Goal: Navigation & Orientation: Find specific page/section

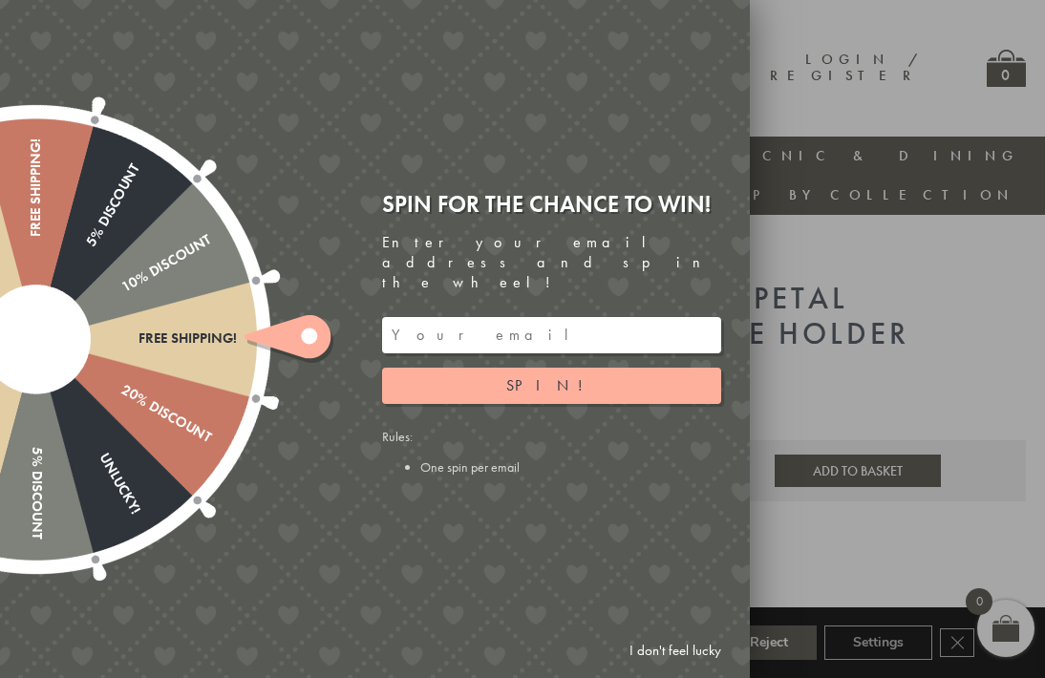
click at [946, 283] on div at bounding box center [522, 339] width 1045 height 678
click at [958, 328] on div at bounding box center [522, 339] width 1045 height 678
click at [672, 634] on link "I don't feel lucky" at bounding box center [675, 651] width 111 height 35
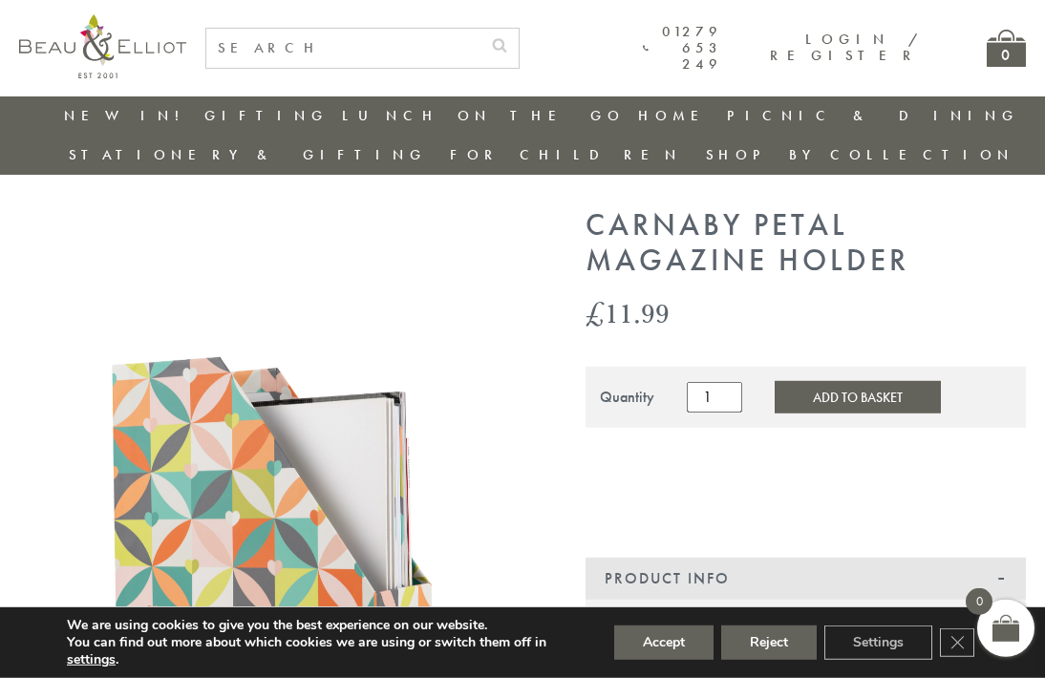
scroll to position [35, 0]
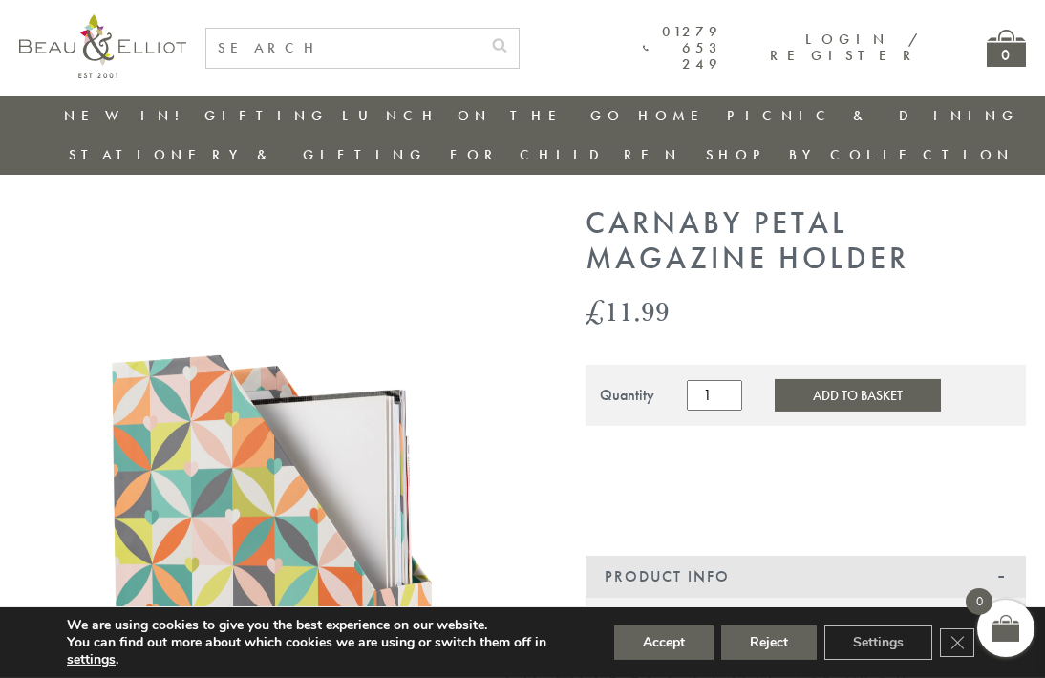
click at [760, 634] on button "Reject" at bounding box center [769, 643] width 96 height 34
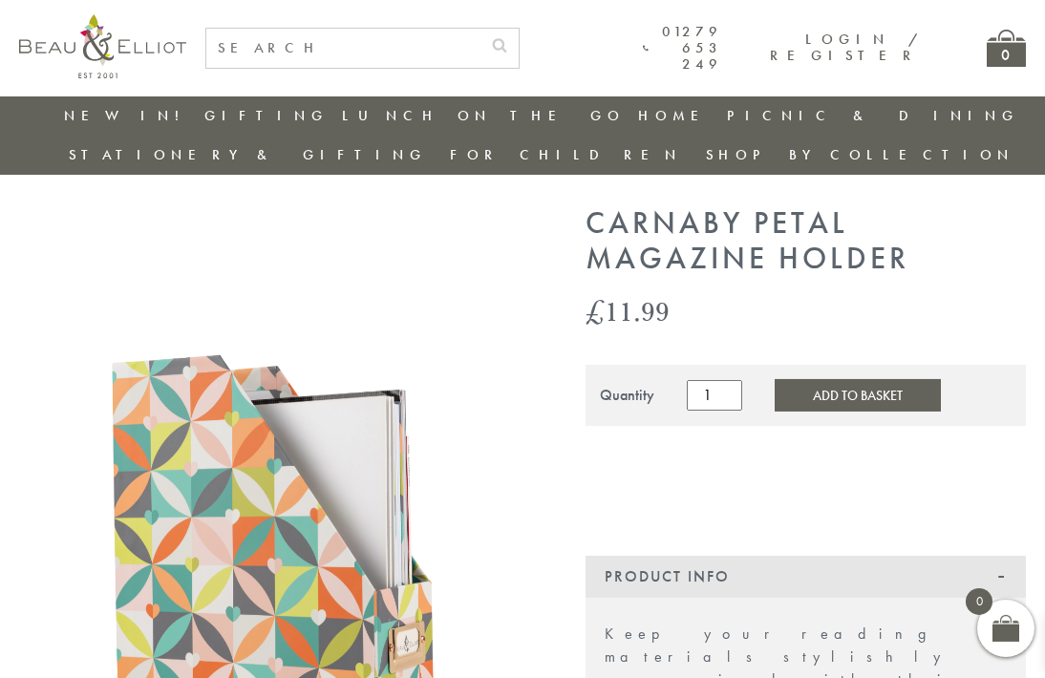
scroll to position [36, 0]
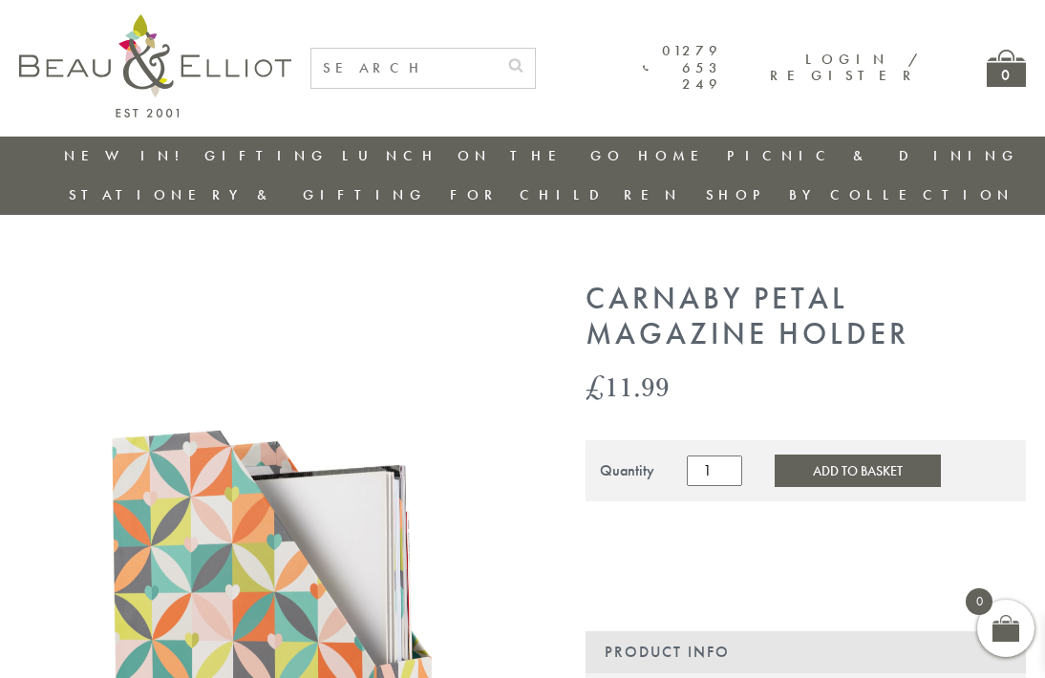
click at [187, 69] on img at bounding box center [155, 65] width 272 height 103
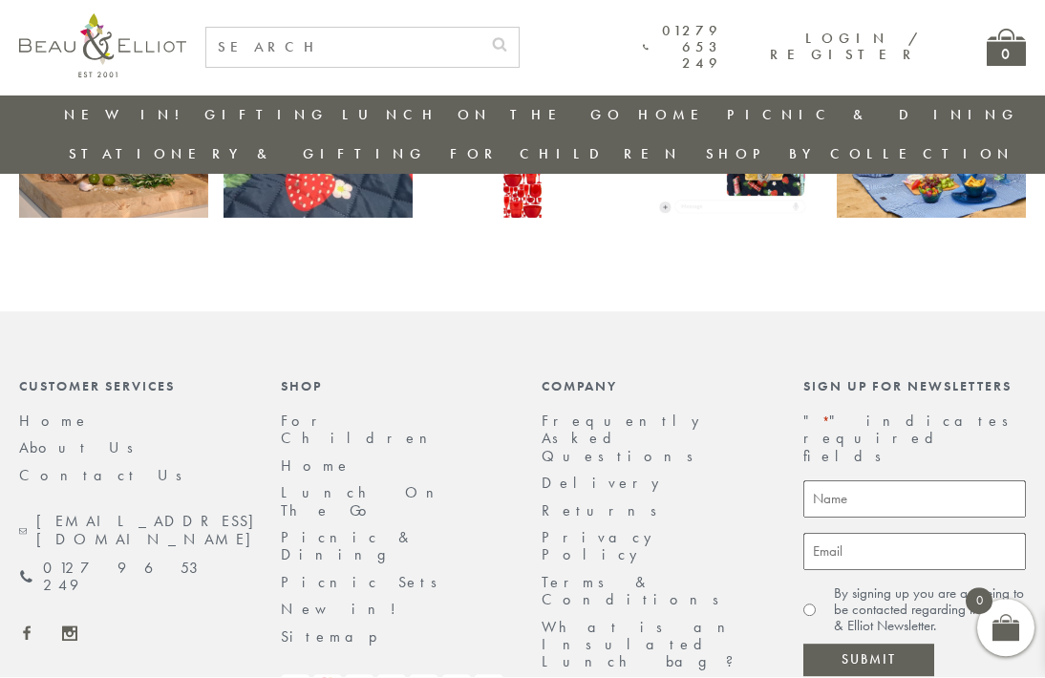
scroll to position [4103, 0]
click at [303, 457] on link "Home" at bounding box center [316, 467] width 71 height 20
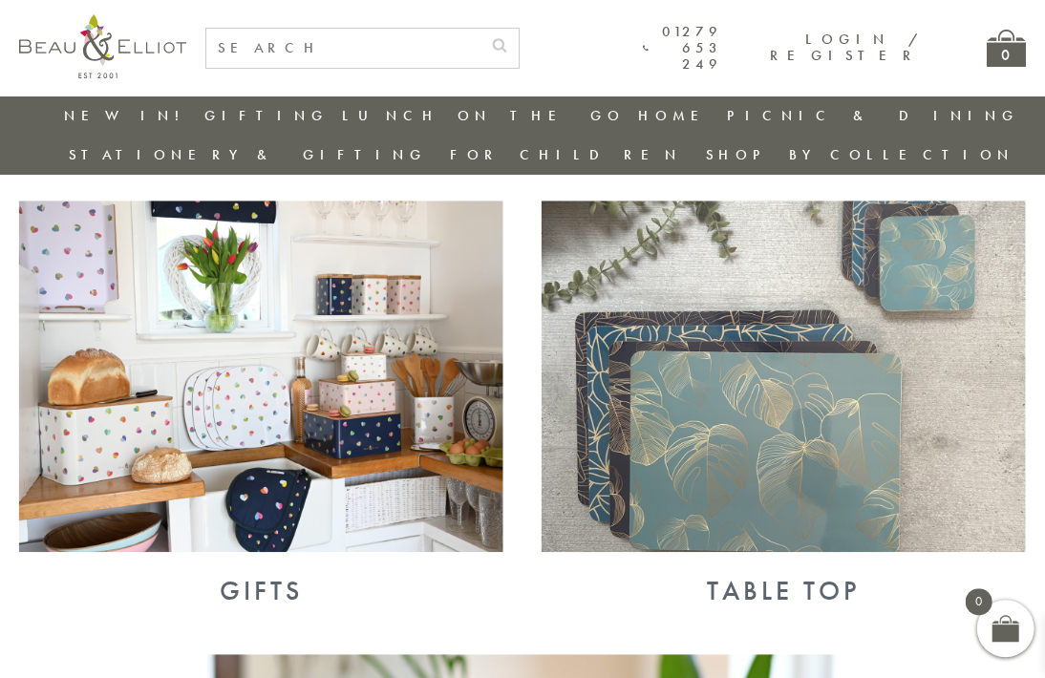
scroll to position [1132, 17]
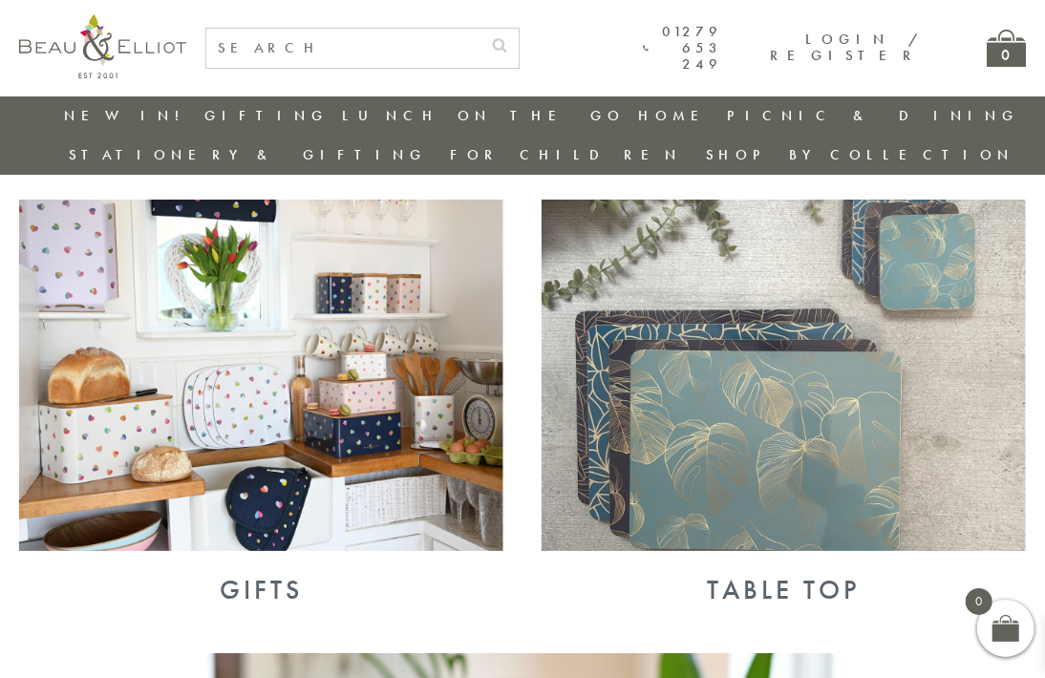
click at [791, 463] on img at bounding box center [784, 376] width 484 height 353
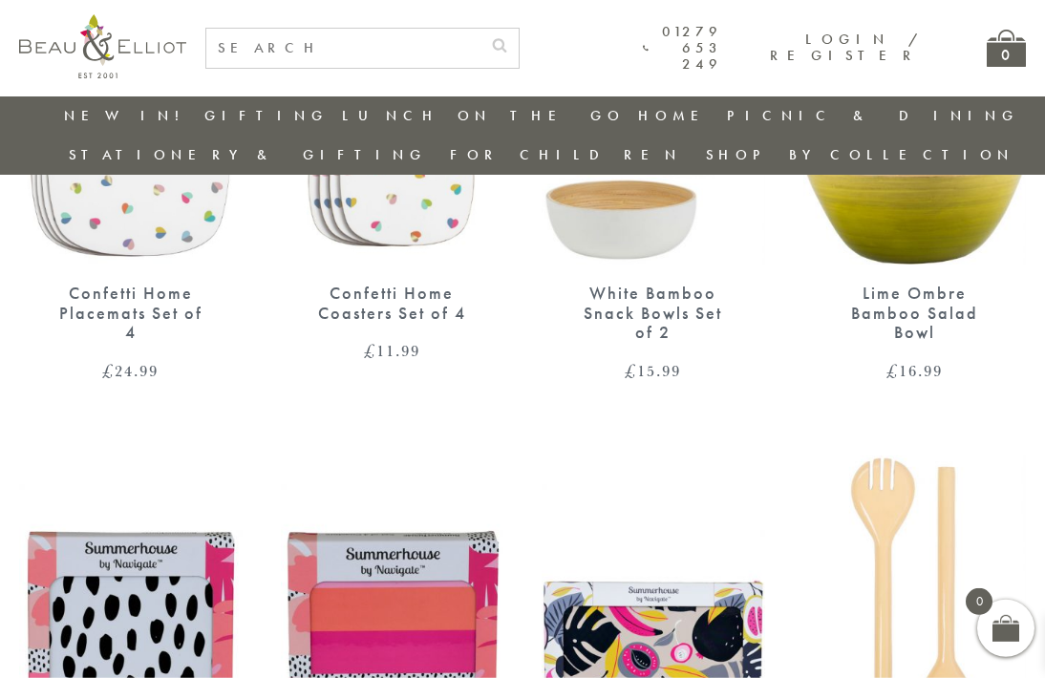
scroll to position [1495, 0]
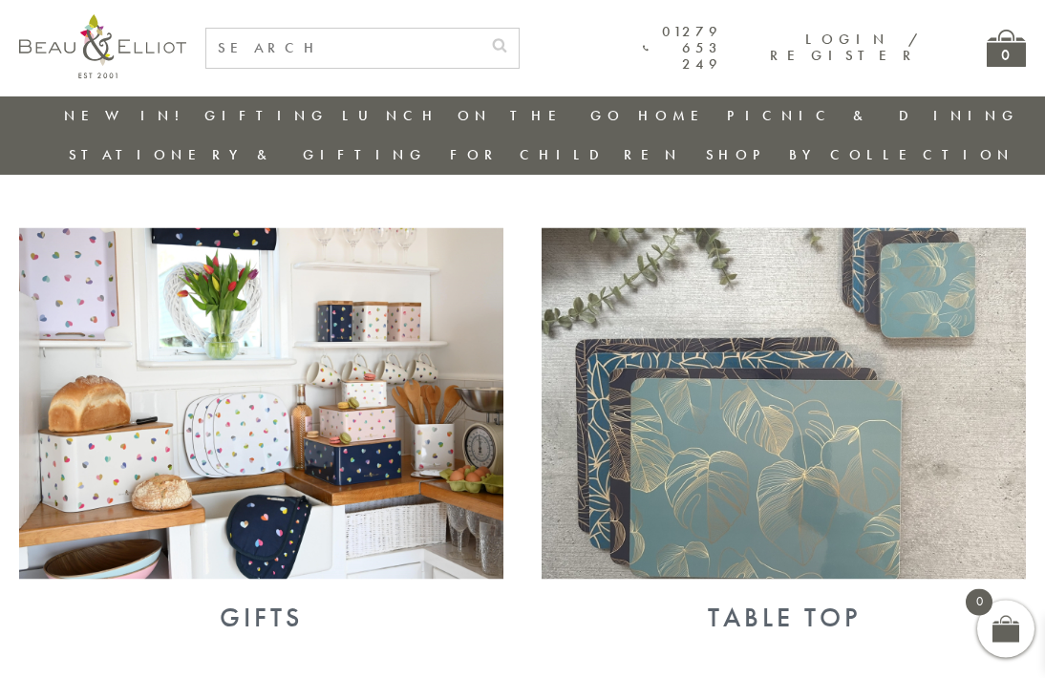
scroll to position [1108, 0]
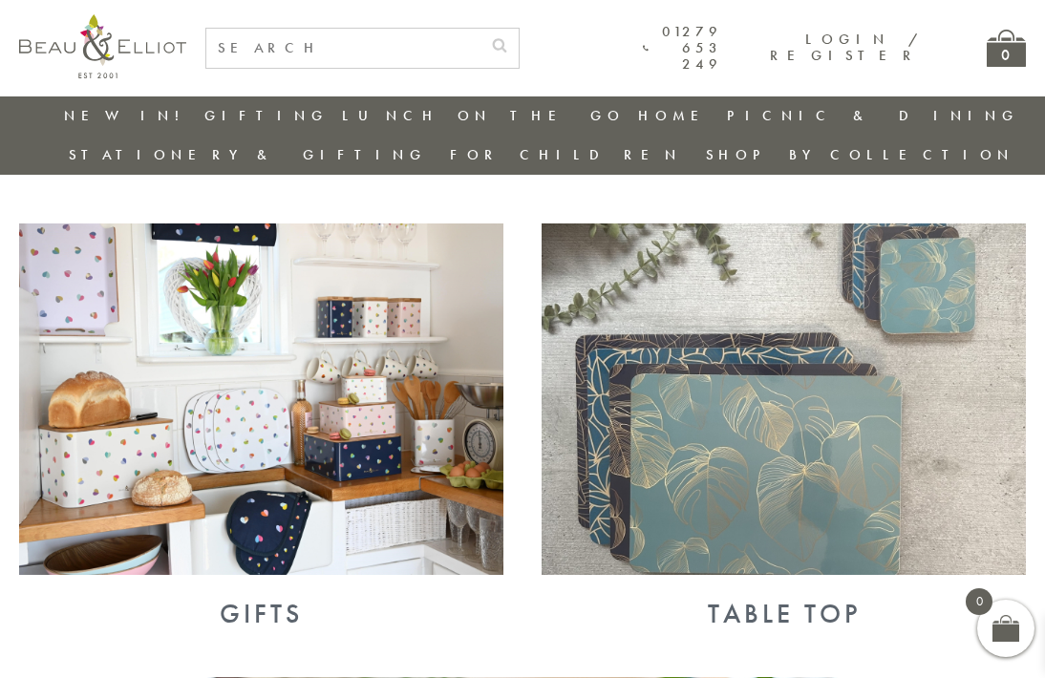
click at [864, 462] on img at bounding box center [784, 400] width 484 height 353
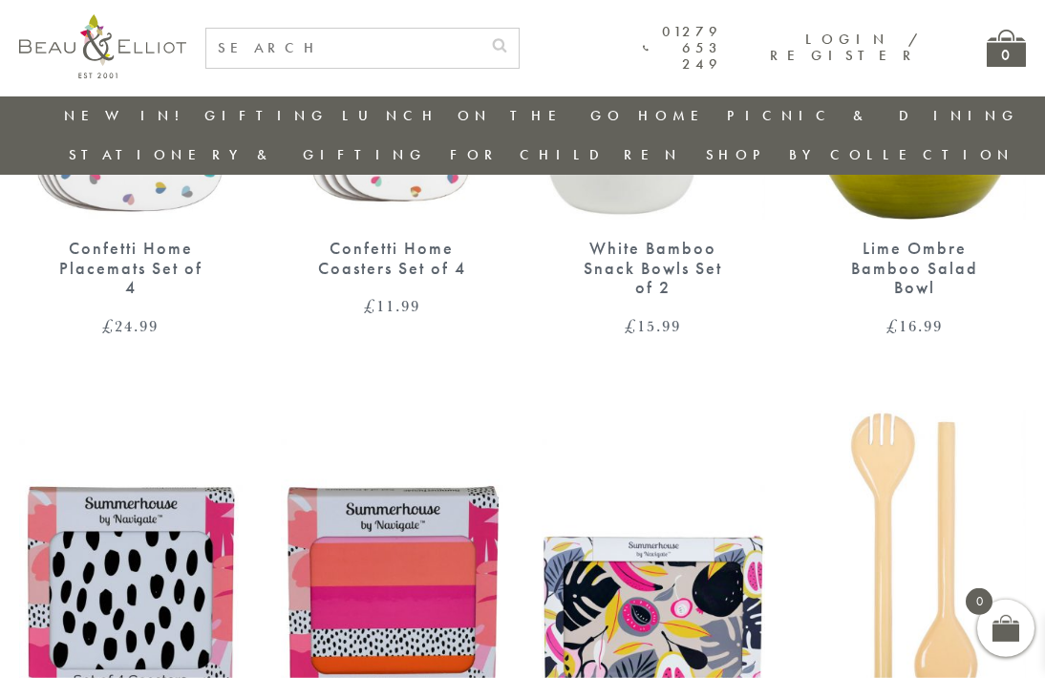
scroll to position [1561, 0]
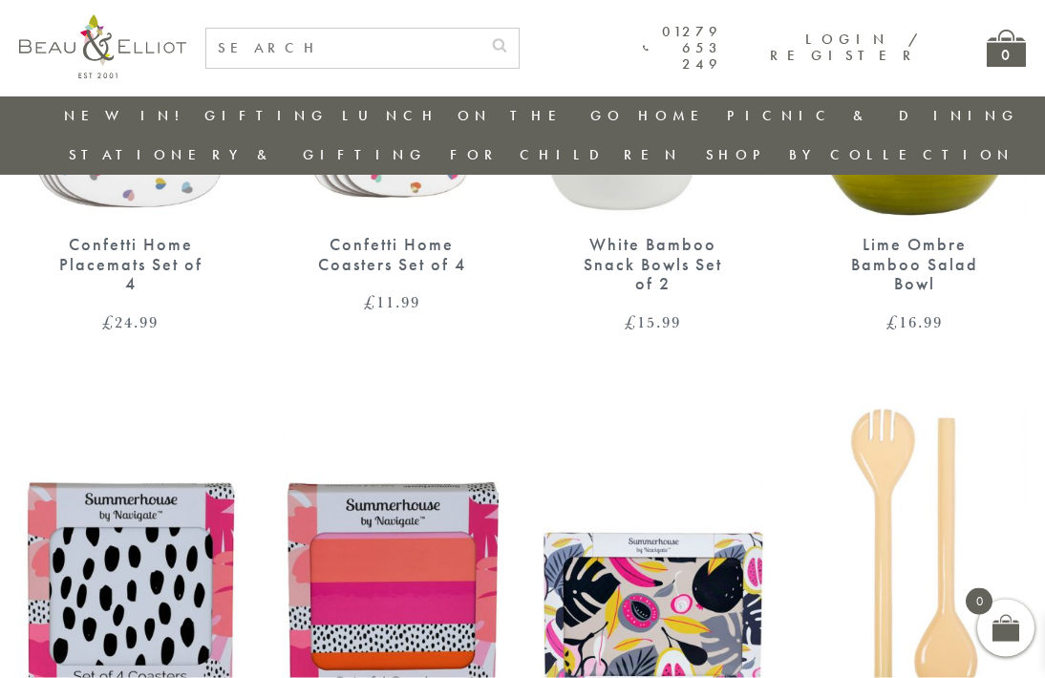
click at [699, 556] on img at bounding box center [654, 551] width 224 height 288
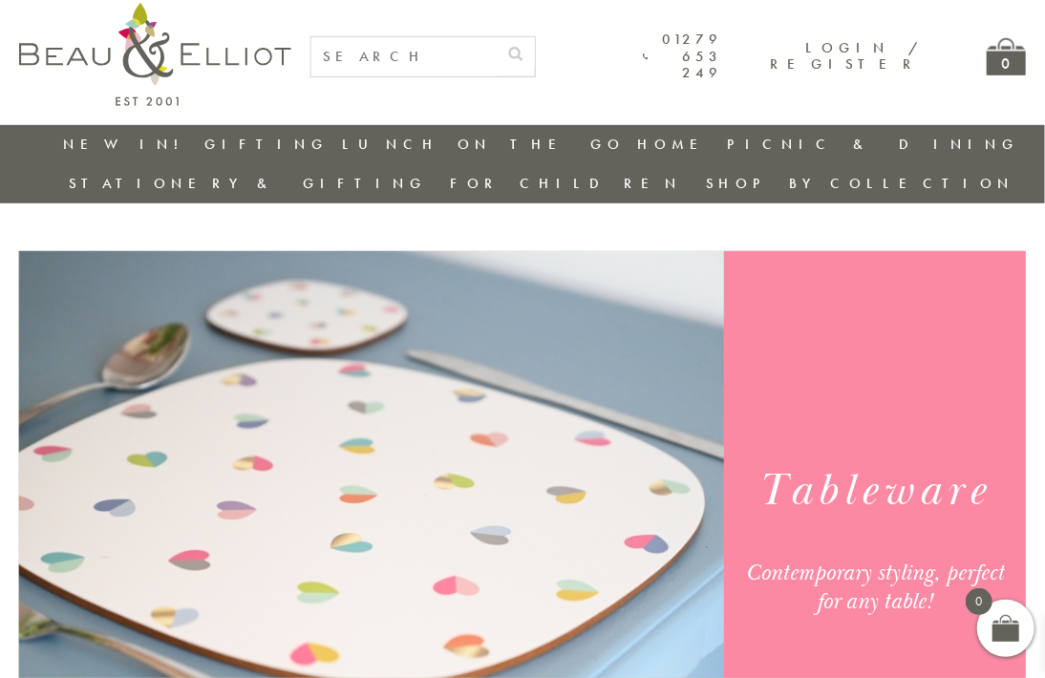
scroll to position [0, 18]
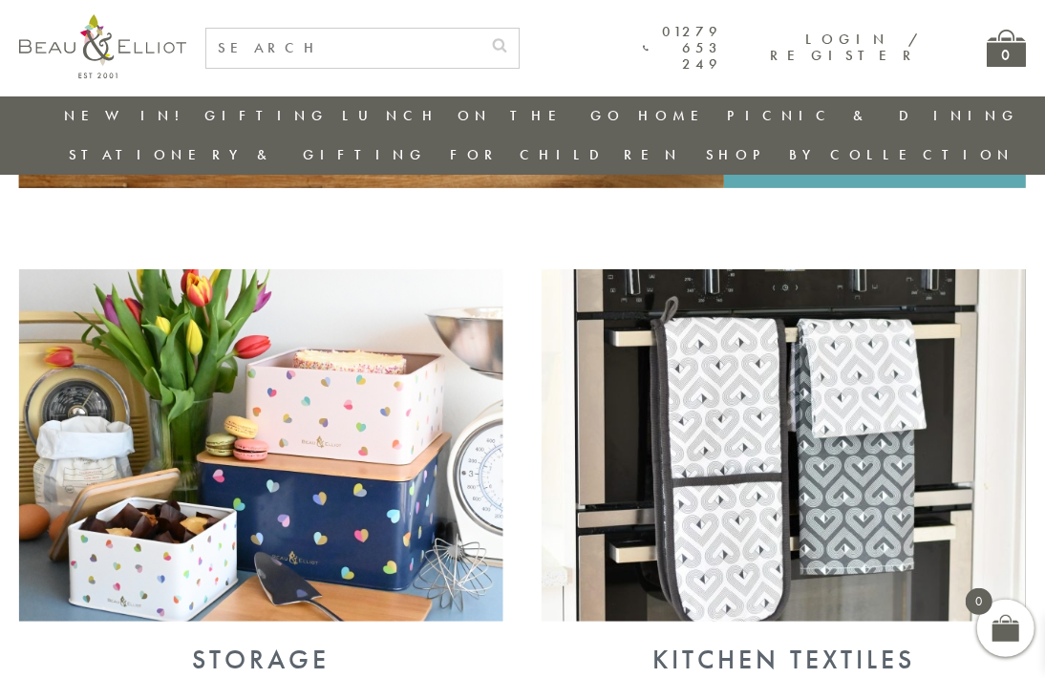
scroll to position [578, 17]
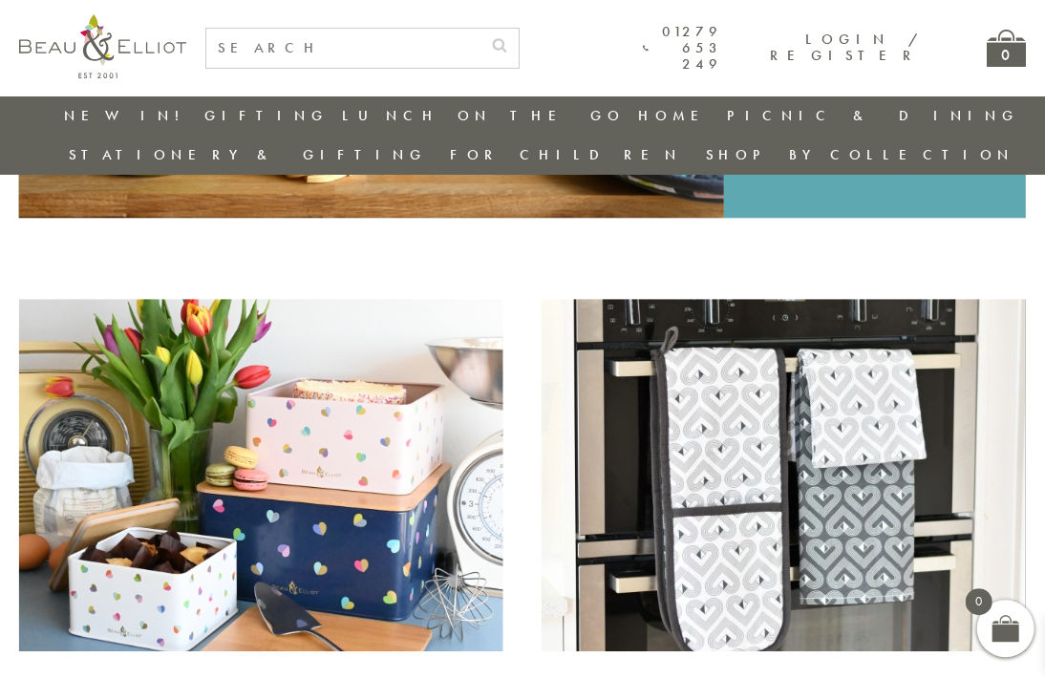
click at [230, 675] on div "Storage" at bounding box center [261, 690] width 484 height 31
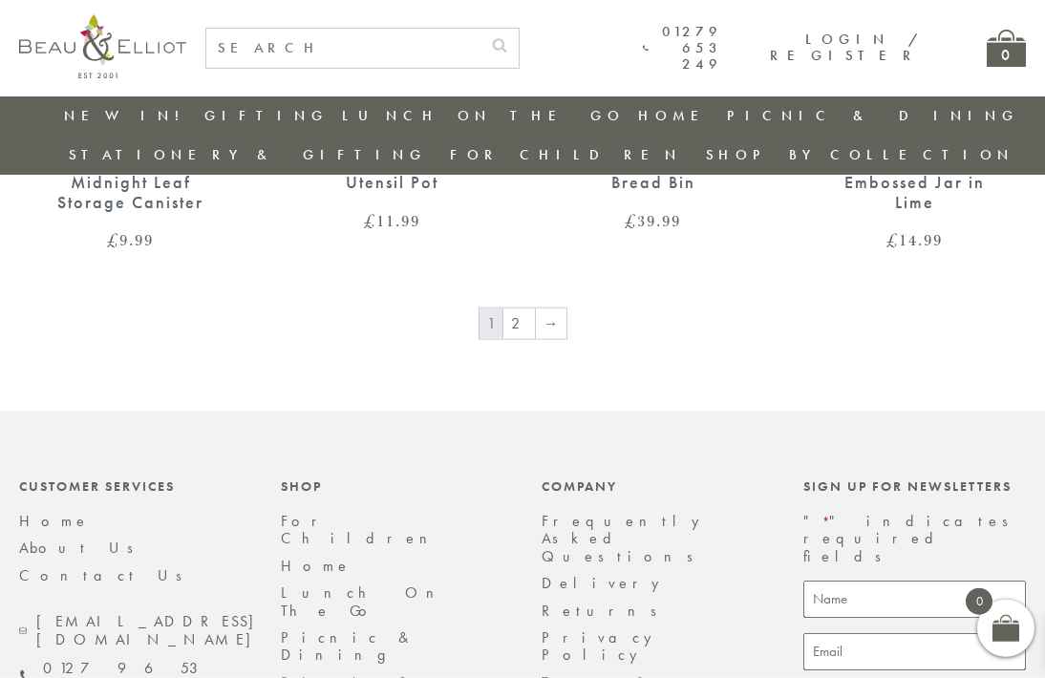
scroll to position [2891, 0]
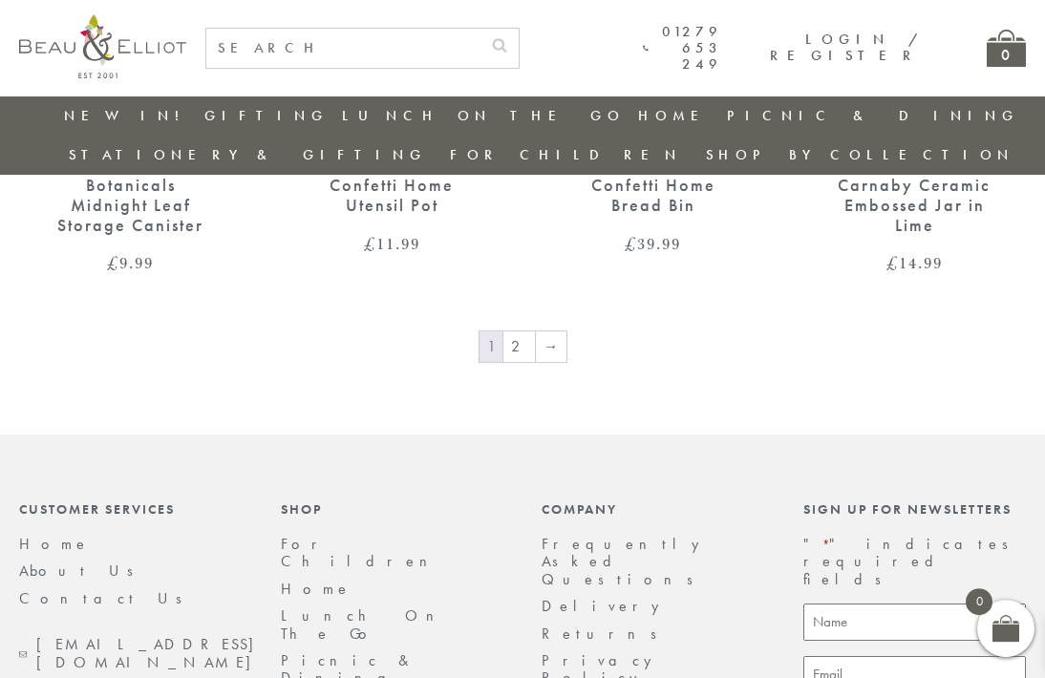
click at [543, 332] on link "→" at bounding box center [551, 347] width 31 height 31
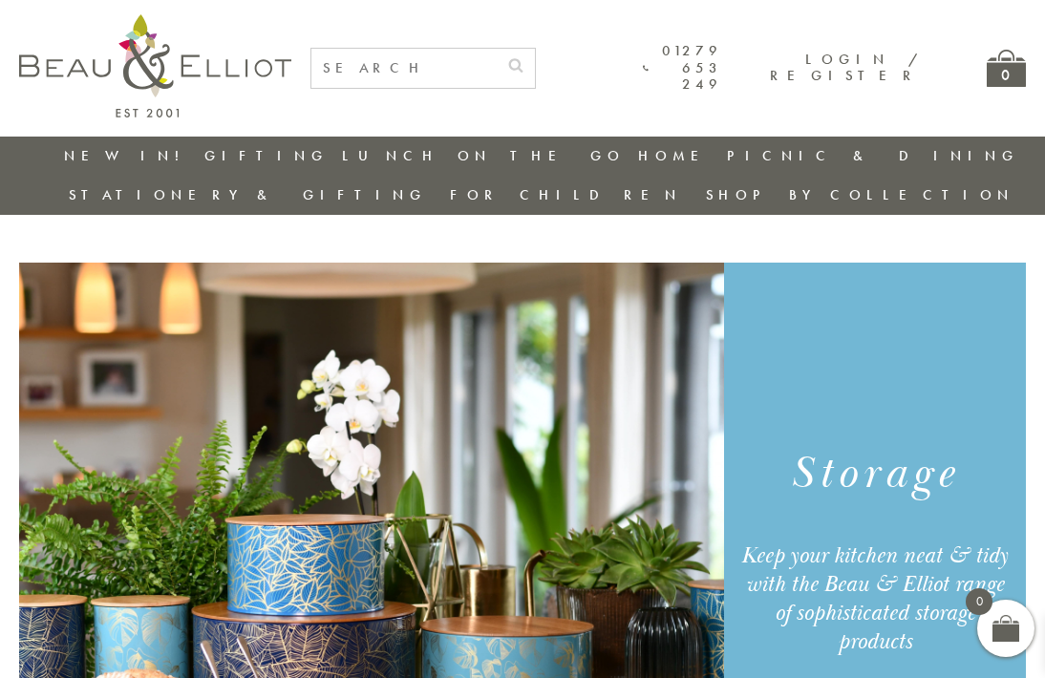
click at [161, 80] on img at bounding box center [155, 65] width 272 height 103
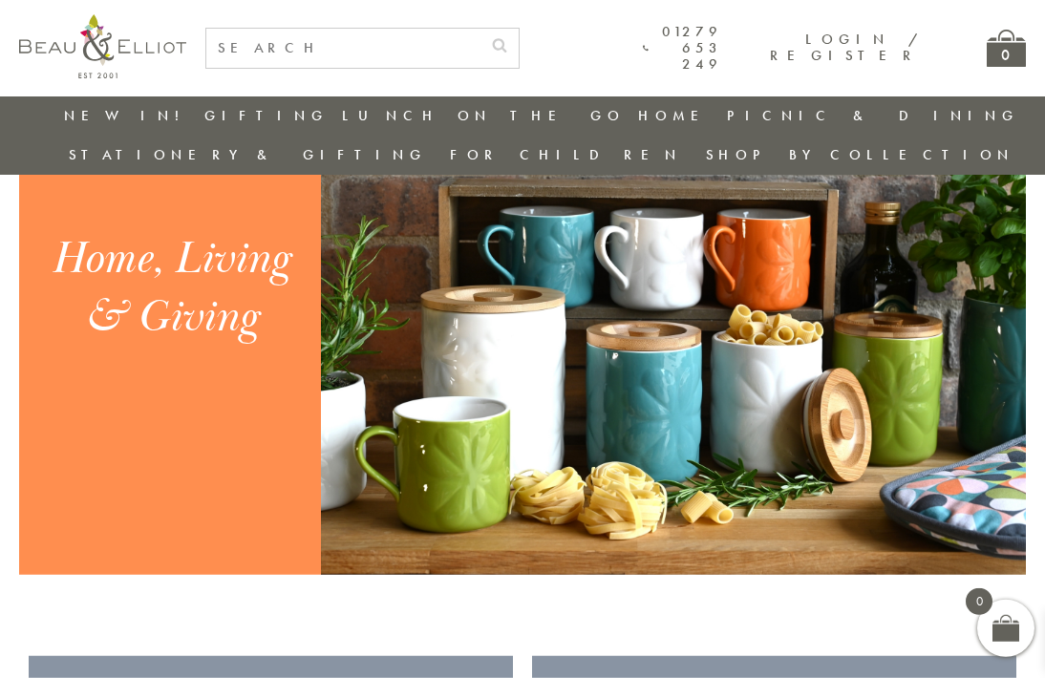
scroll to position [1938, 0]
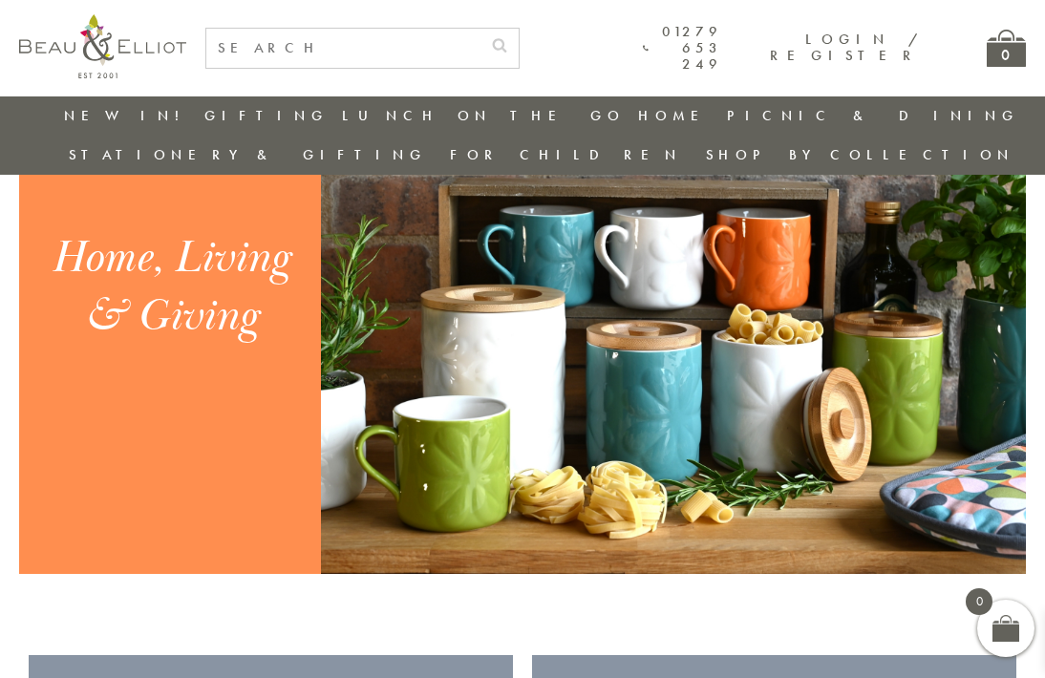
click at [226, 275] on div "Home, Living & Giving" at bounding box center [170, 287] width 260 height 117
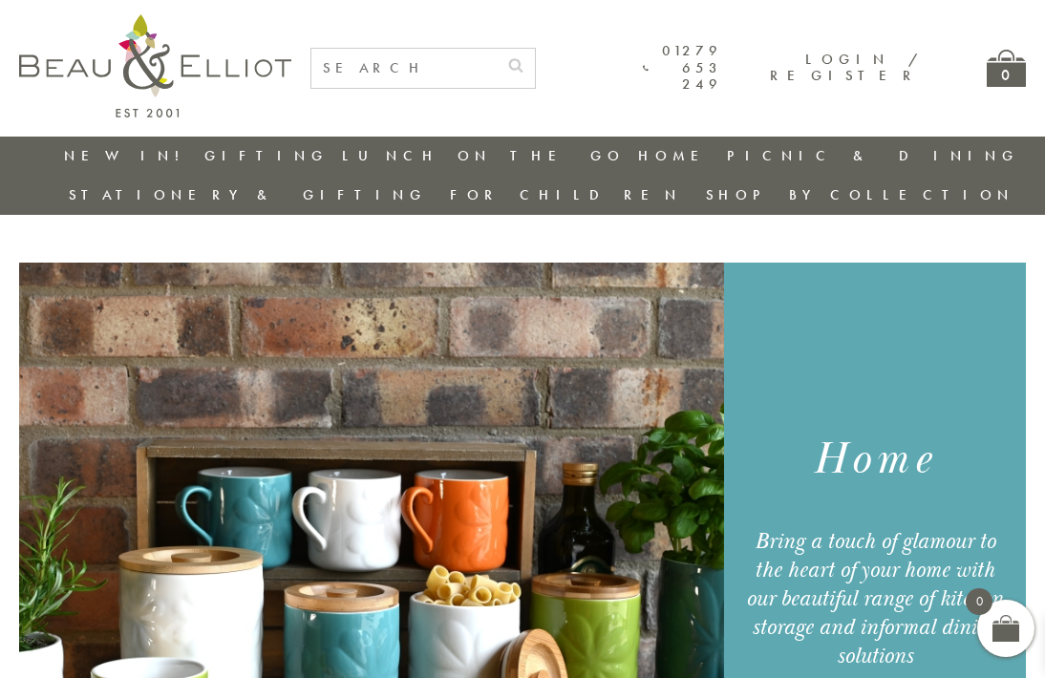
click at [427, 185] on link "Stationery & Gifting" at bounding box center [248, 194] width 358 height 19
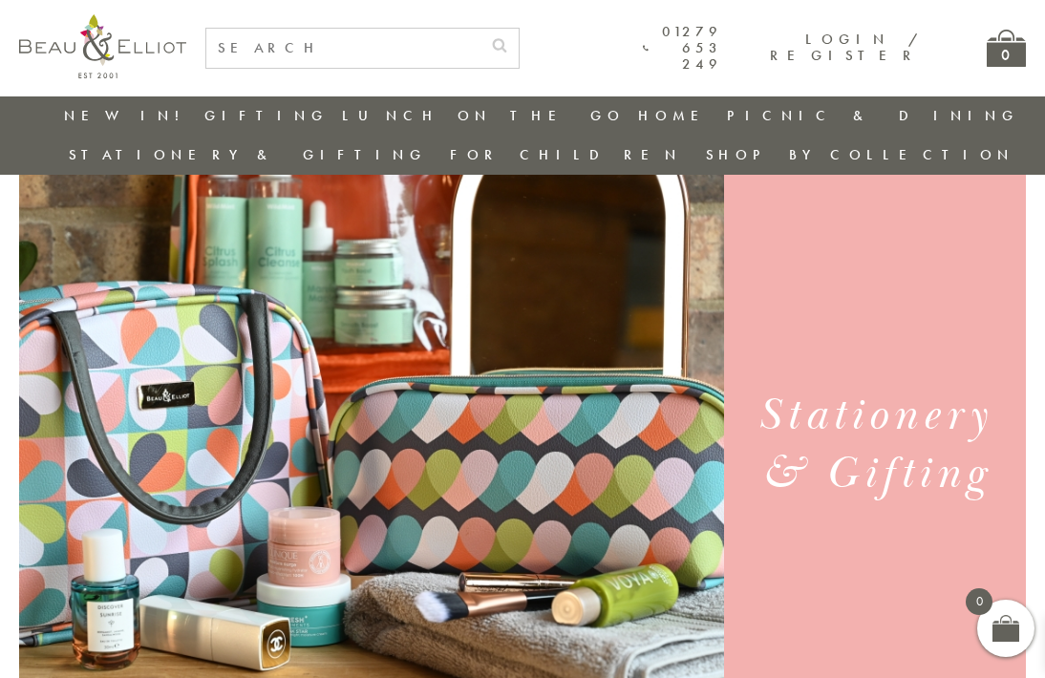
scroll to position [58, 0]
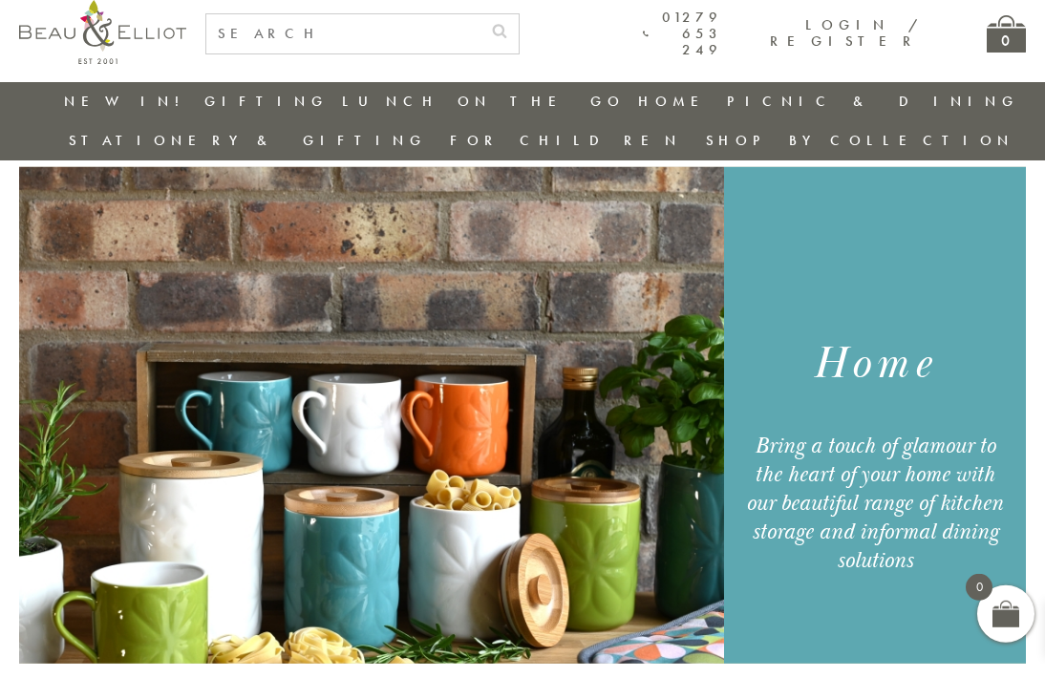
scroll to position [59, 0]
